Goal: Find specific page/section: Find specific page/section

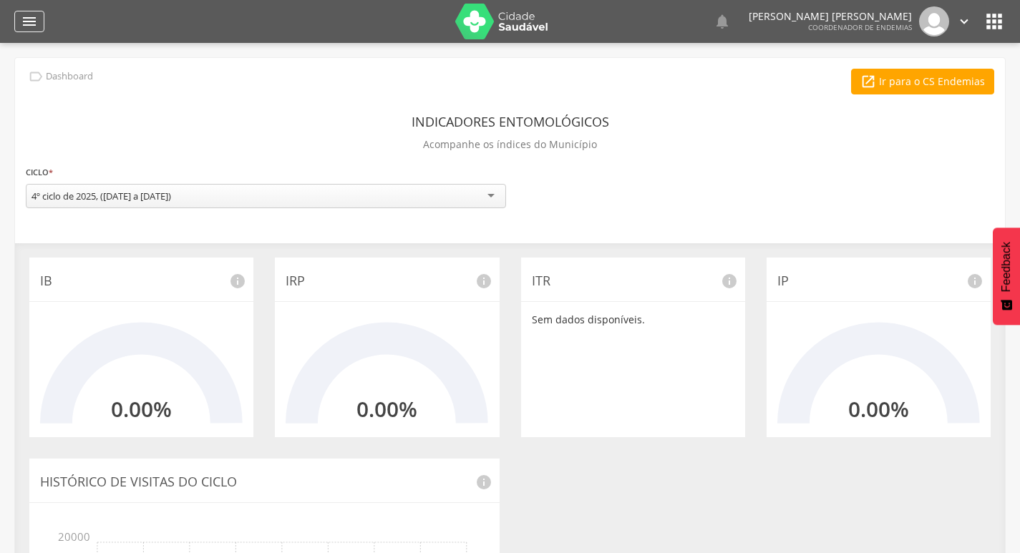
drag, startPoint x: 16, startPoint y: 34, endPoint x: 33, endPoint y: 19, distance: 21.8
click at [23, 26] on div " Dashboard Supervisão Ranking Aplicativo desatualizado Última sincronização Ma…" at bounding box center [509, 21] width 991 height 43
click at [33, 19] on icon "" at bounding box center [29, 21] width 17 height 17
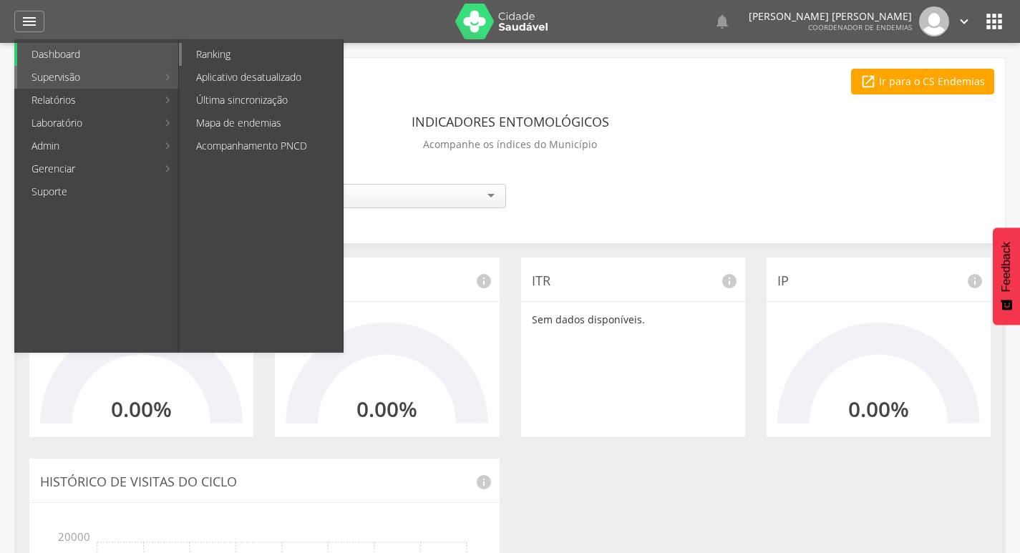
click at [245, 58] on link "Ranking" at bounding box center [262, 54] width 161 height 23
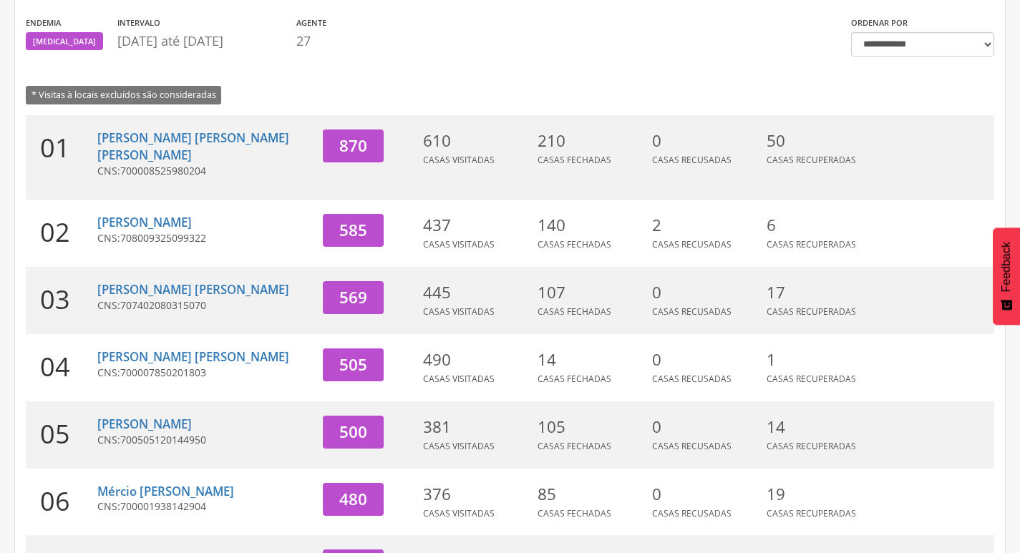
scroll to position [143, 0]
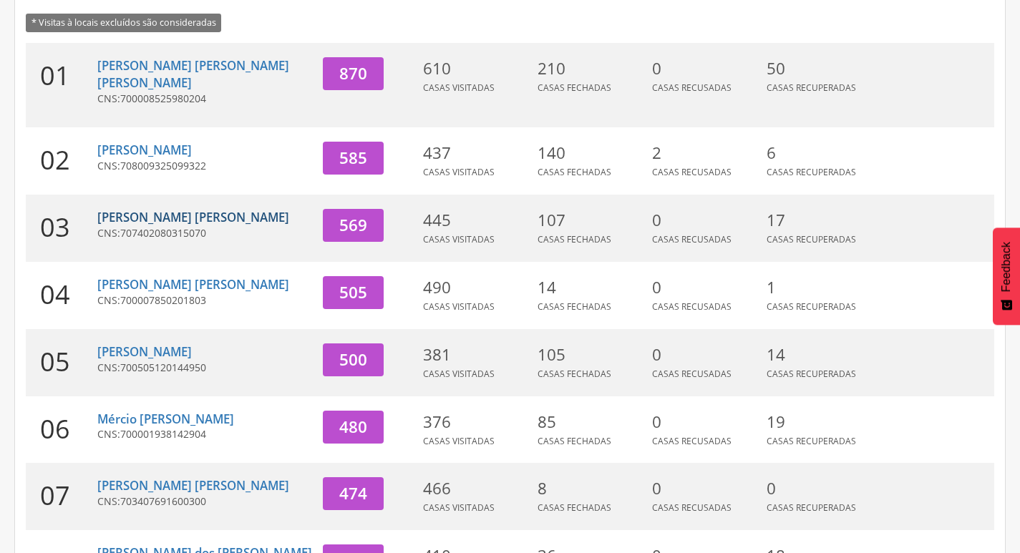
click at [160, 209] on link "[PERSON_NAME] [PERSON_NAME]" at bounding box center [193, 217] width 192 height 16
type input "**********"
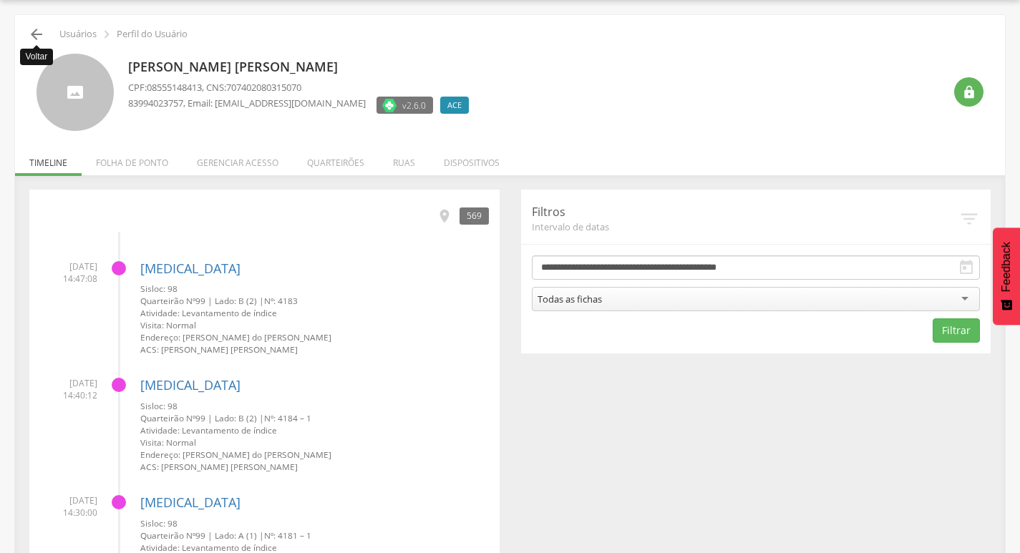
click at [37, 32] on icon "" at bounding box center [36, 34] width 17 height 17
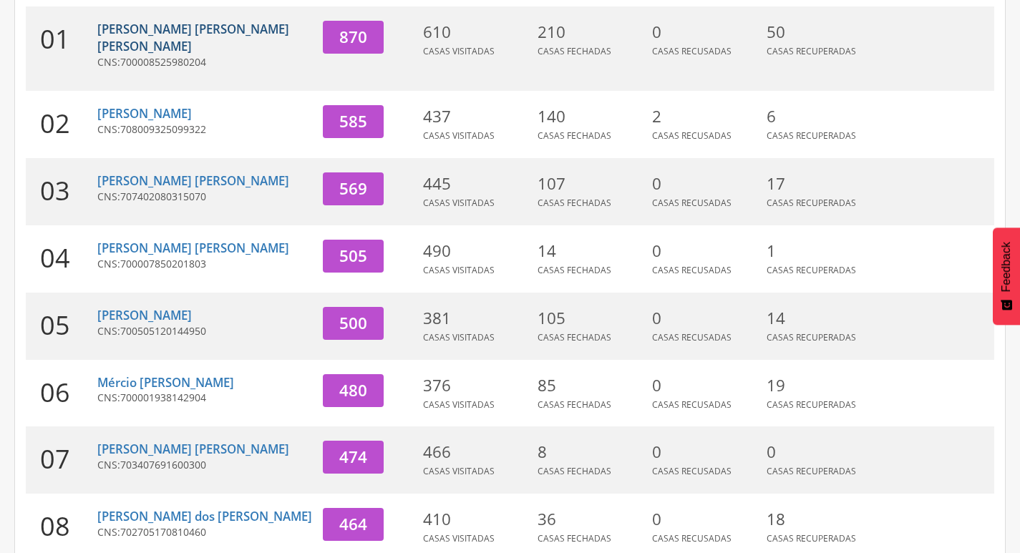
scroll to position [258, 0]
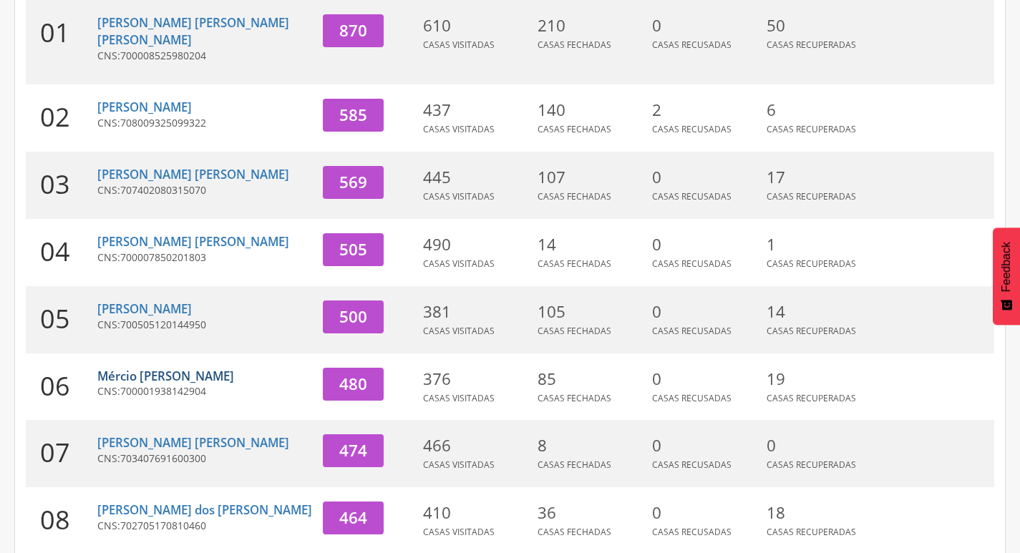
click at [185, 368] on link "Mércio [PERSON_NAME]" at bounding box center [165, 376] width 137 height 16
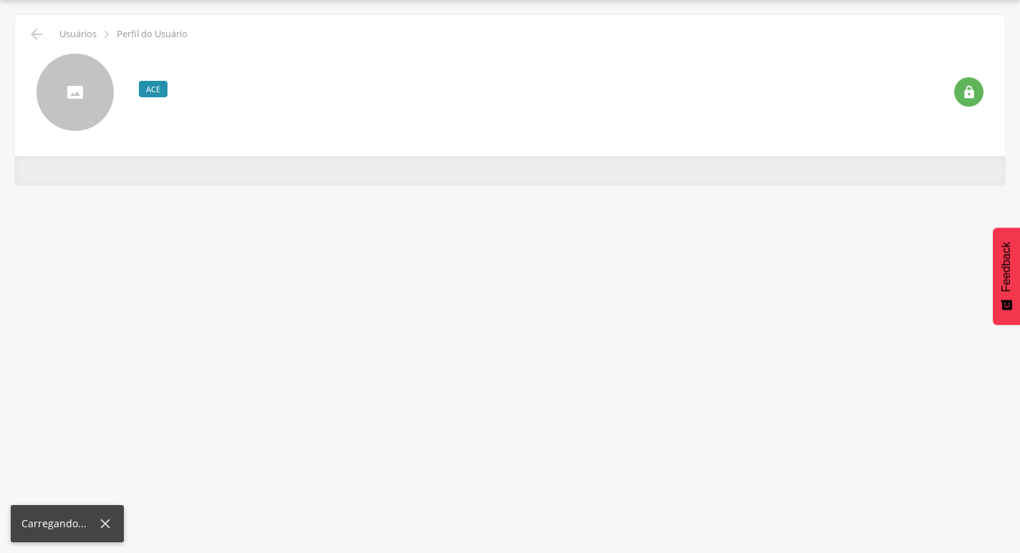
scroll to position [43, 0]
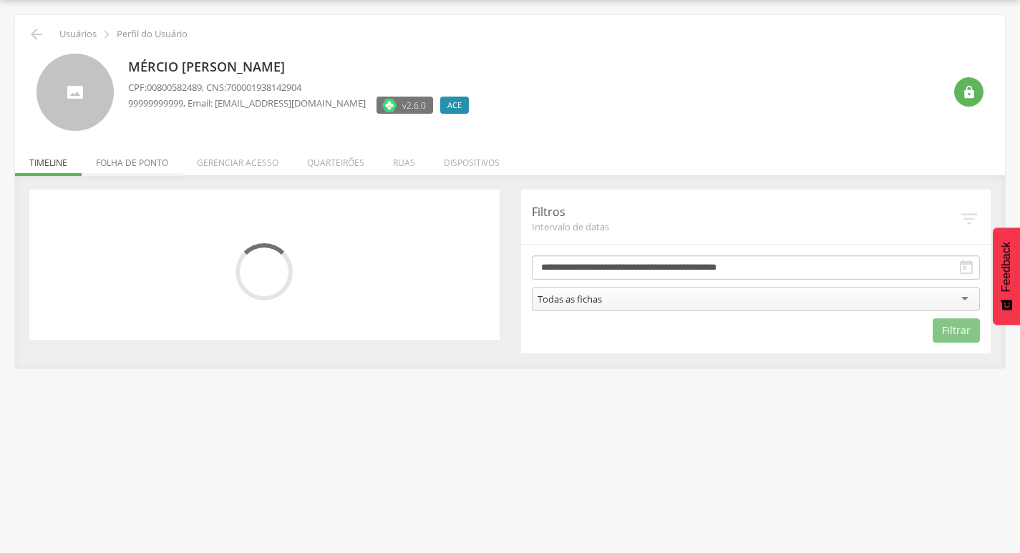
click at [128, 159] on li "Folha de ponto" at bounding box center [132, 159] width 101 height 34
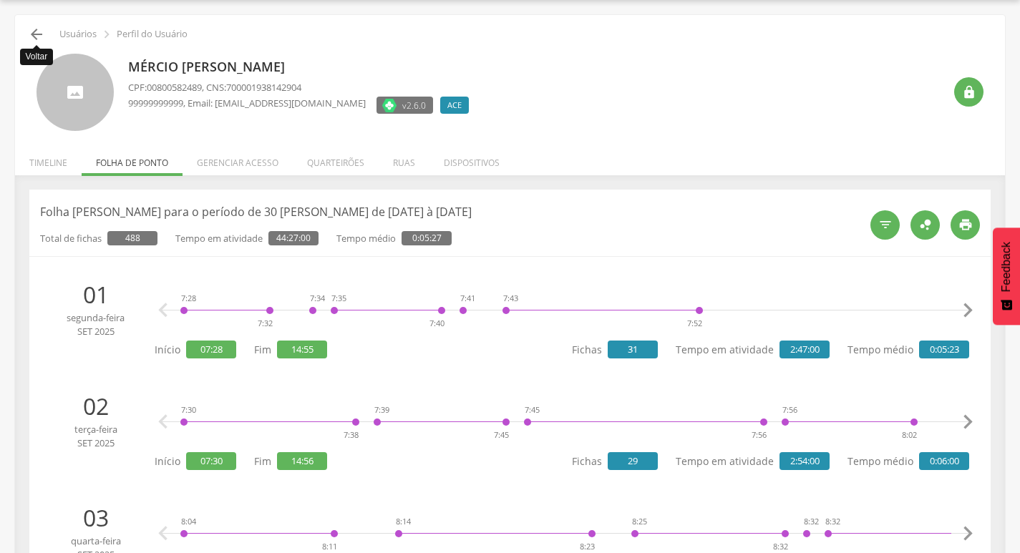
click at [37, 41] on icon "" at bounding box center [36, 34] width 17 height 17
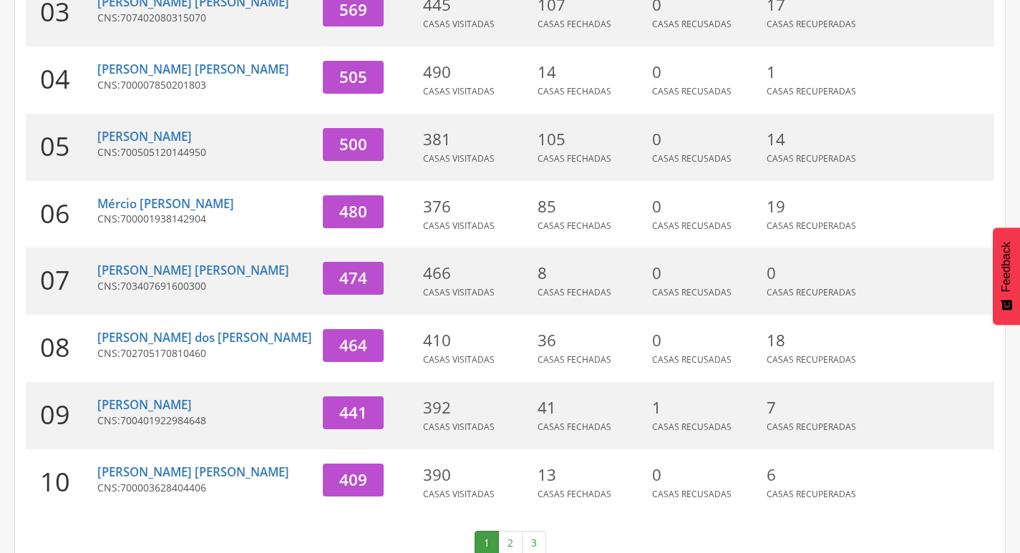
scroll to position [226, 0]
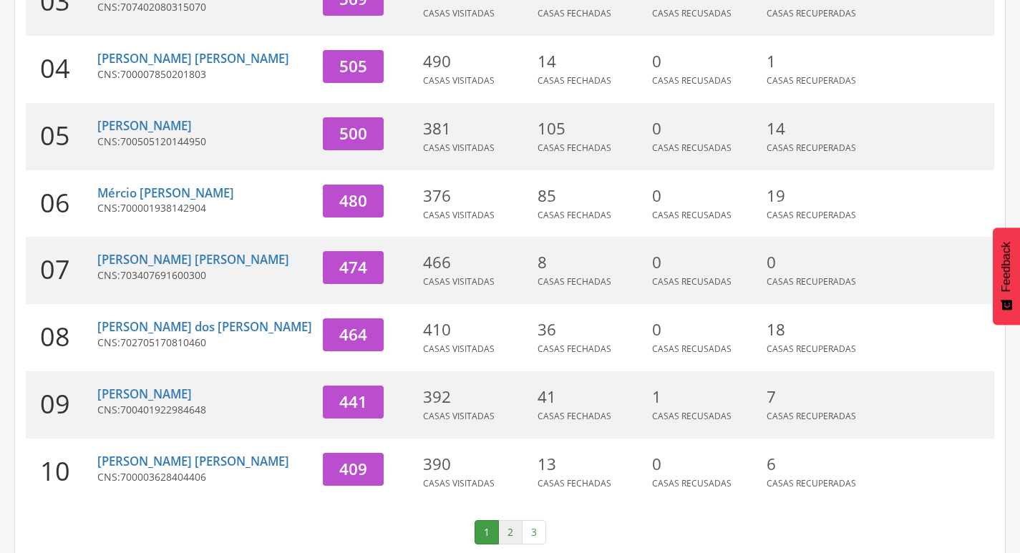
click at [504, 520] on link "2" at bounding box center [510, 532] width 24 height 24
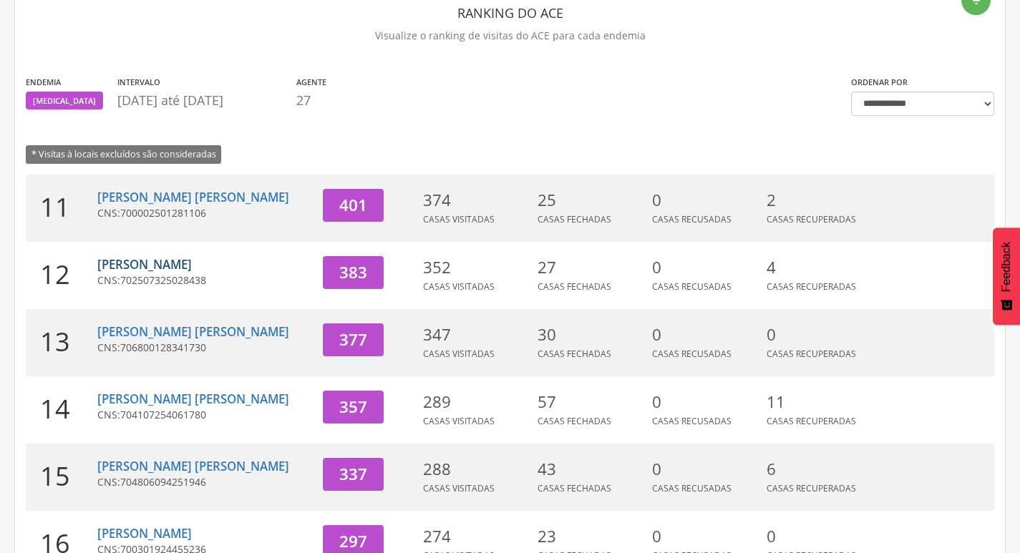
click at [167, 259] on link "[PERSON_NAME]" at bounding box center [144, 264] width 94 height 16
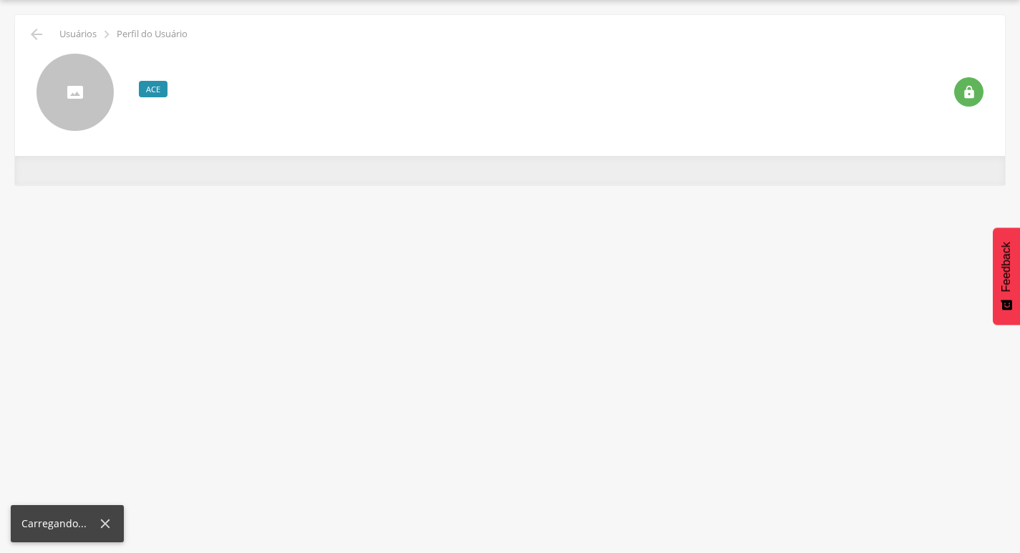
scroll to position [43, 0]
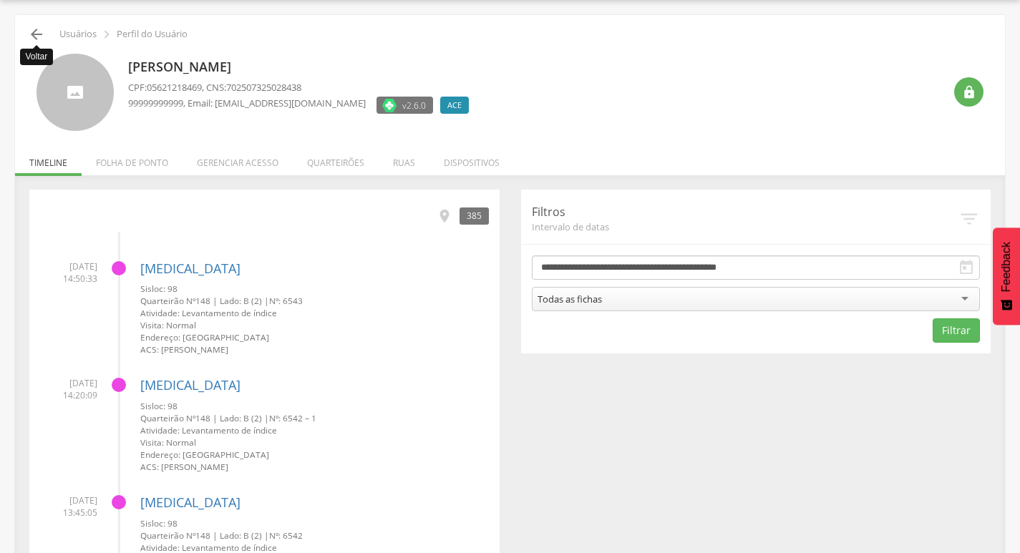
click at [31, 36] on icon "" at bounding box center [36, 34] width 17 height 17
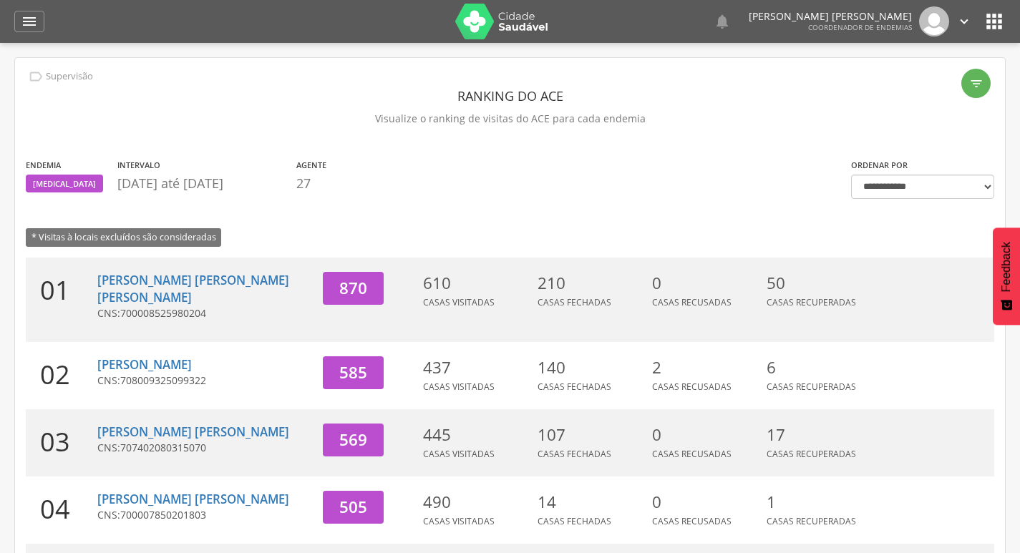
click at [966, 26] on icon "" at bounding box center [964, 22] width 16 height 16
click at [935, 74] on link "Sair" at bounding box center [914, 83] width 113 height 18
